Goal: Task Accomplishment & Management: Use online tool/utility

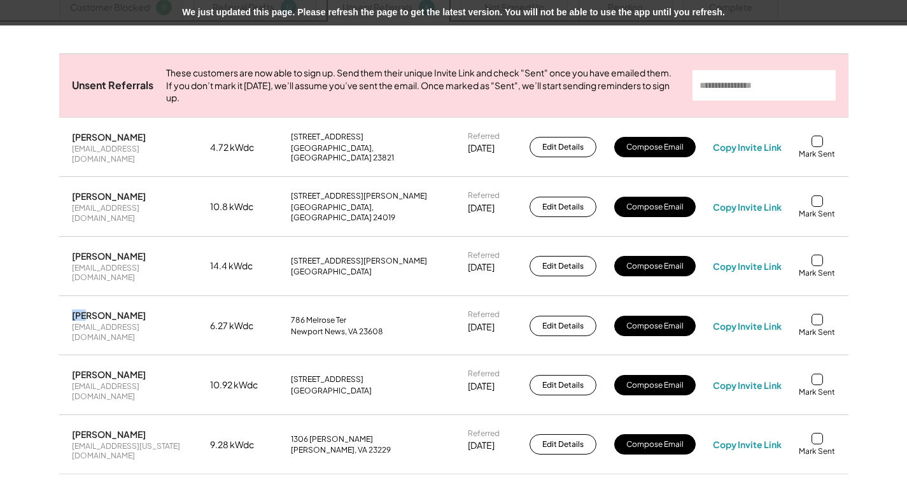
drag, startPoint x: 88, startPoint y: 300, endPoint x: 71, endPoint y: 302, distance: 16.7
click at [72, 309] on div "Carl Dalton" at bounding box center [109, 314] width 74 height 11
drag, startPoint x: 72, startPoint y: 302, endPoint x: 80, endPoint y: 302, distance: 8.3
click at [80, 309] on div "Carl Dalton" at bounding box center [109, 314] width 74 height 11
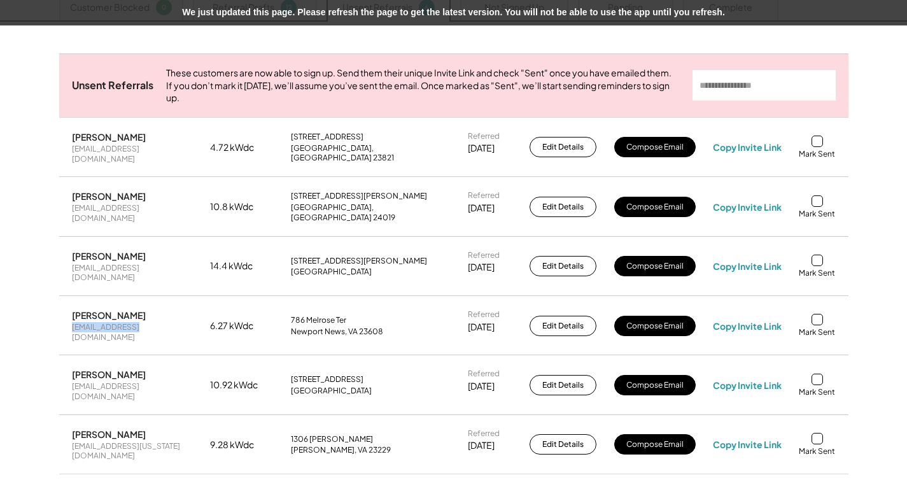
drag, startPoint x: 138, startPoint y: 313, endPoint x: 65, endPoint y: 315, distance: 73.3
click at [65, 315] on div "Carl Dalton daltonn@aol.com 6.27 kWdc 786 Melrose Ter Newport News, VA 23608 Re…" at bounding box center [453, 326] width 789 height 58
copy div "daltonn@aol.com"
click at [735, 320] on div "Copy Invite Link" at bounding box center [747, 325] width 69 height 11
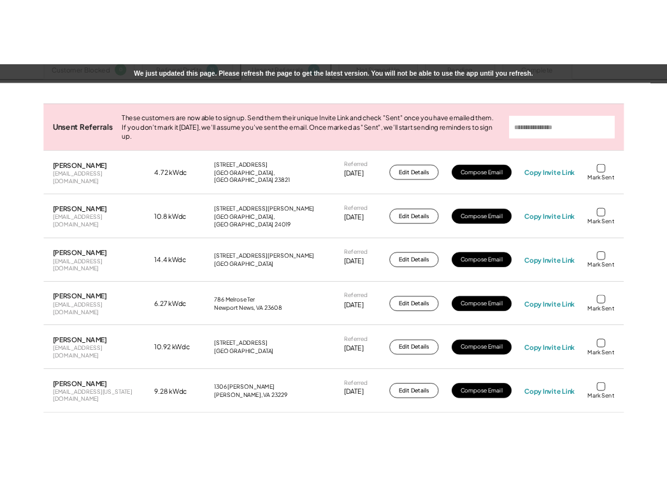
scroll to position [255, 0]
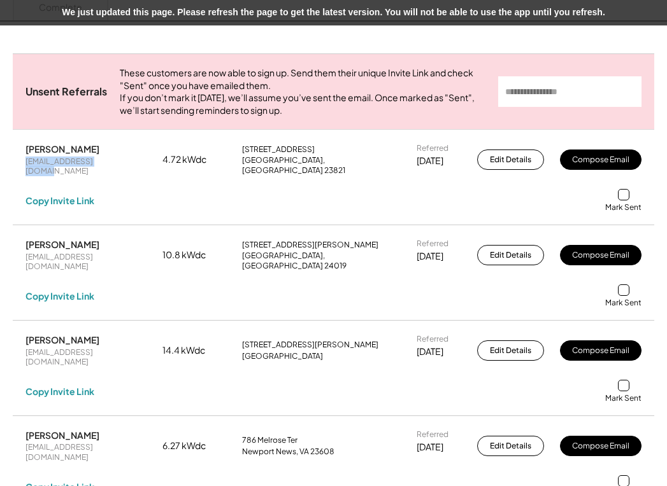
drag, startPoint x: 127, startPoint y: 174, endPoint x: 58, endPoint y: 209, distance: 77.2
click at [27, 185] on div "Neville Edmonds nedmonds140@gmail.com 4.72 kWdc 2383 Brunswick Dr Alberta, VA 2…" at bounding box center [333, 178] width 641 height 94
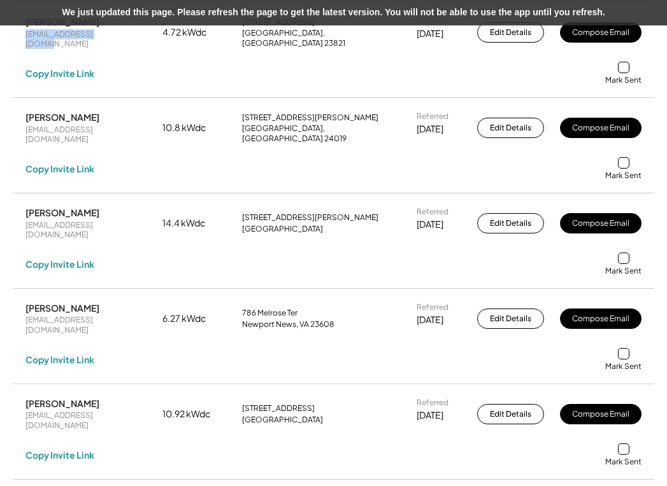
scroll to position [446, 0]
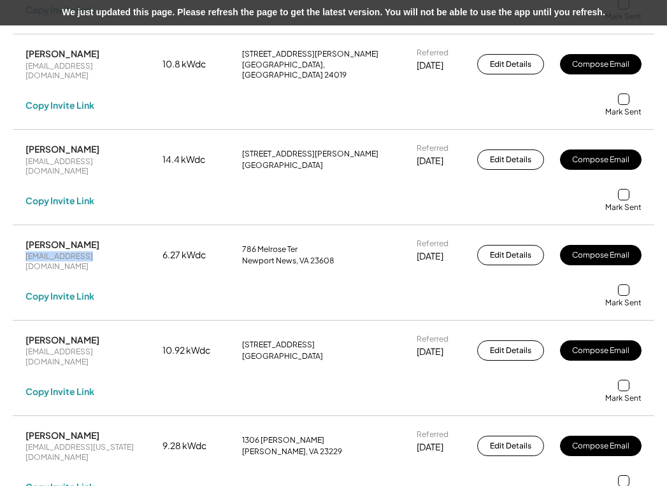
drag, startPoint x: 94, startPoint y: 241, endPoint x: 20, endPoint y: 246, distance: 74.7
click at [20, 246] on div "Carl Dalton daltonn@aol.com 6.27 kWdc 786 Melrose Ter Newport News, VA 23608 Re…" at bounding box center [333, 273] width 641 height 94
copy div "daltonn@aol.com"
drag, startPoint x: 25, startPoint y: 228, endPoint x: 44, endPoint y: 232, distance: 18.9
click at [44, 239] on div "Carl Dalton" at bounding box center [62, 244] width 74 height 11
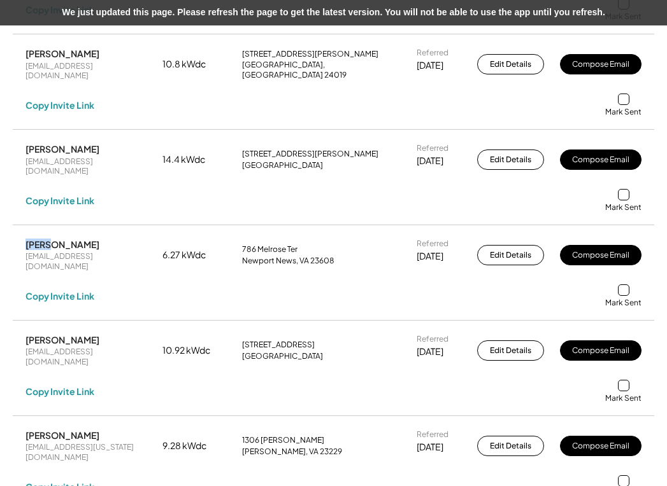
copy div "Carl"
drag, startPoint x: 494, startPoint y: 234, endPoint x: 306, endPoint y: 242, distance: 188.0
click at [306, 242] on div "Carl Dalton daltonn@aol.com 6.27 kWdc 786 Melrose Ter Newport News, VA 23608 Re…" at bounding box center [333, 273] width 641 height 94
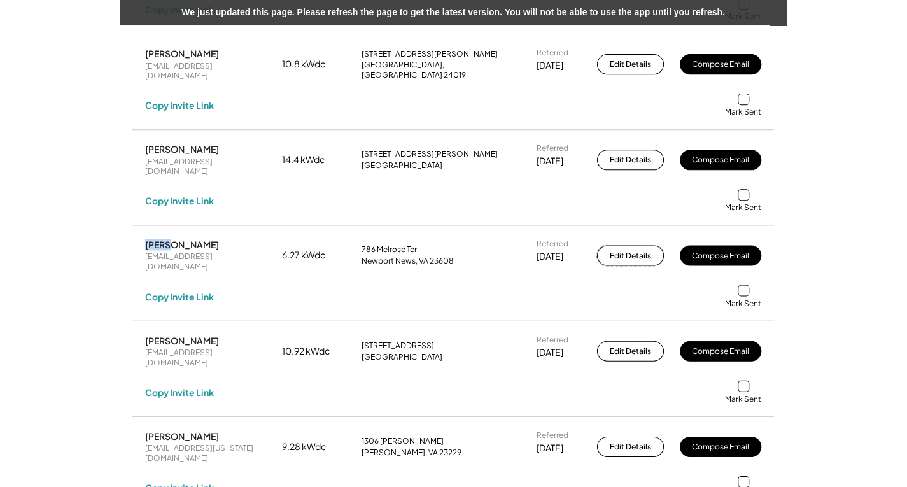
scroll to position [370, 0]
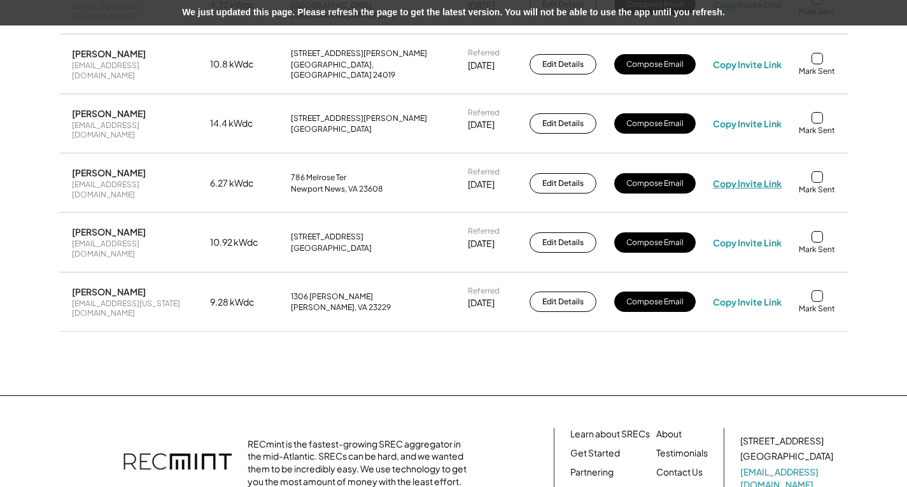
click at [744, 178] on div "Copy Invite Link" at bounding box center [747, 183] width 69 height 11
click at [819, 171] on div at bounding box center [817, 176] width 11 height 11
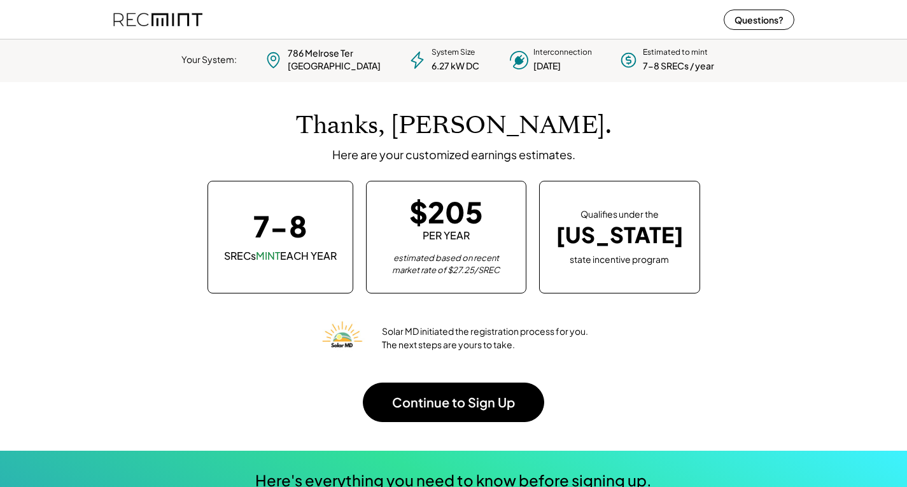
scroll to position [179, 355]
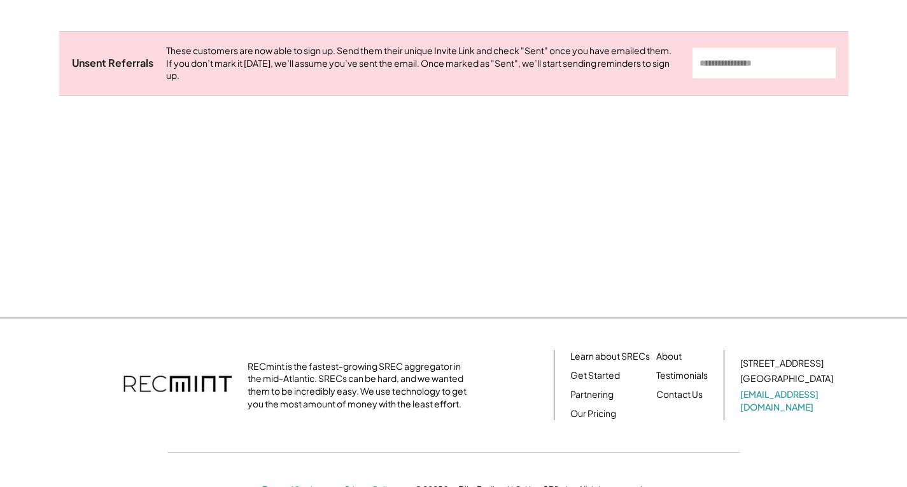
scroll to position [290, 0]
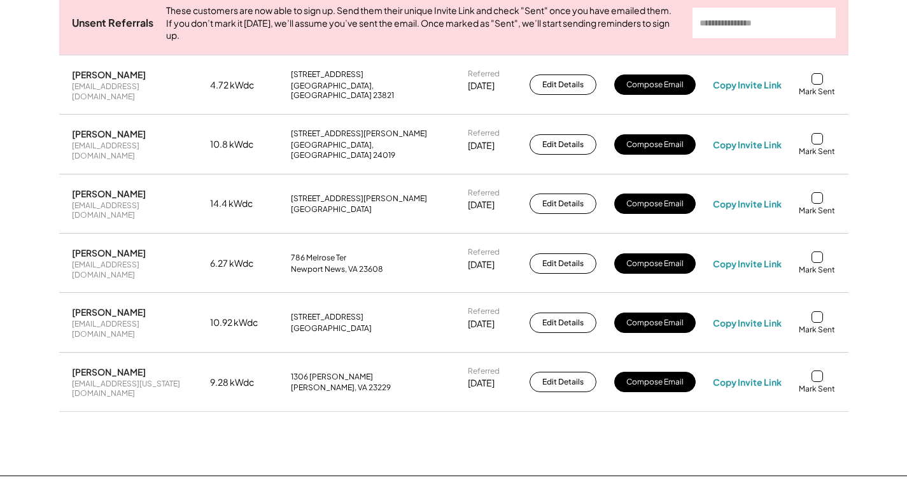
click at [818, 251] on div at bounding box center [817, 256] width 11 height 11
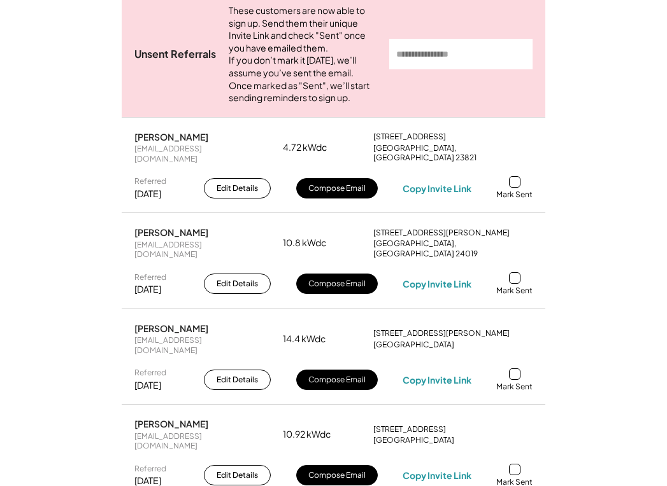
scroll to position [317, 0]
